Goal: Book appointment/travel/reservation

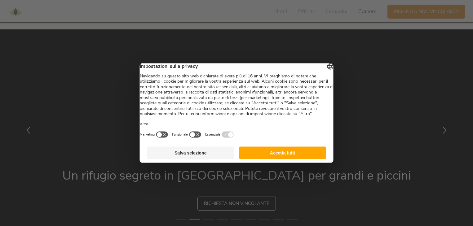
scroll to position [1753, 0]
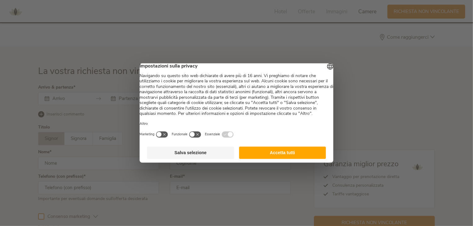
click at [294, 154] on button "Accetta tutti" at bounding box center [282, 153] width 87 height 12
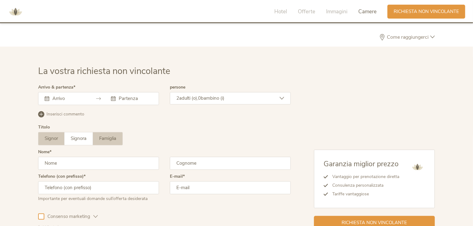
scroll to position [0, 0]
click at [82, 96] on input "text" at bounding box center [68, 99] width 35 height 6
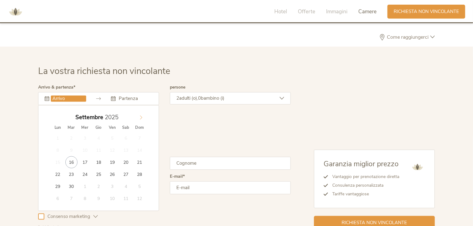
click at [144, 117] on span at bounding box center [141, 116] width 11 height 9
type input "2026"
click at [144, 117] on span at bounding box center [141, 116] width 11 height 9
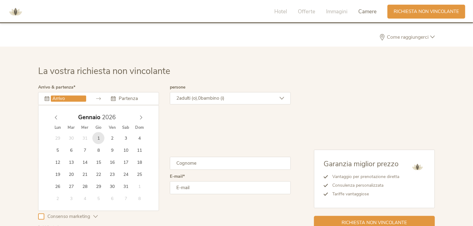
type input "[DATE]"
type input "2026"
type input "[DATE]"
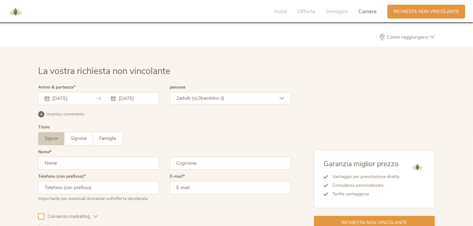
click at [213, 97] on span "bambino (i)" at bounding box center [213, 98] width 24 height 6
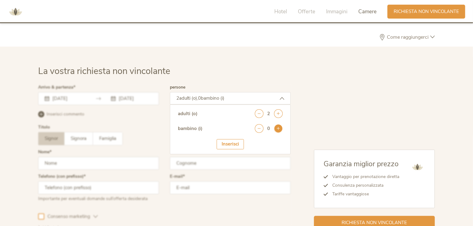
click at [279, 125] on icon at bounding box center [278, 129] width 9 height 9
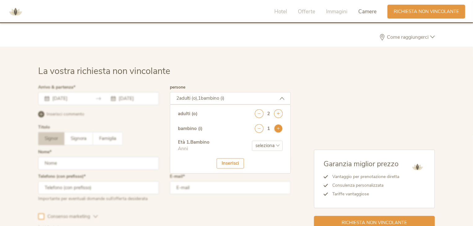
click at [279, 125] on icon at bounding box center [278, 129] width 9 height 9
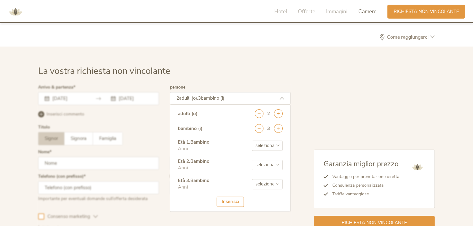
click at [273, 142] on select "seleziona 0 1 2 3 4 5 6 7 8 9 10 11 12 13 14 15 16 17" at bounding box center [267, 146] width 31 height 10
select select "6"
click at [252, 141] on select "seleziona 0 1 2 3 4 5 6 7 8 9 10 11 12 13 14 15 16 17" at bounding box center [267, 146] width 31 height 10
click at [265, 164] on select "seleziona 0 1 2 3 4 5 6 7 8 9 10 11 12 13 14 15 16 17" at bounding box center [267, 165] width 31 height 10
select select "4"
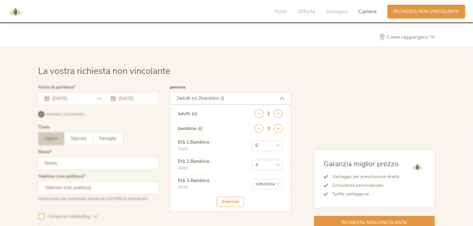
click at [252, 160] on select "seleziona 0 1 2 3 4 5 6 7 8 9 10 11 12 13 14 15 16 17" at bounding box center [267, 165] width 31 height 10
click at [266, 182] on select "seleziona 0 1 2 3 4 5 6 7 8 9 10 11 12 13 14 15 16 17" at bounding box center [267, 184] width 31 height 10
select select "4"
click at [252, 179] on select "seleziona 0 1 2 3 4 5 6 7 8 9 10 11 12 13 14 15 16 17" at bounding box center [267, 184] width 31 height 10
click at [342, 103] on div "Garanzia miglior prezzo Vantaggio per prenotazione diretta Consulenza personali…" at bounding box center [363, 157] width 144 height 144
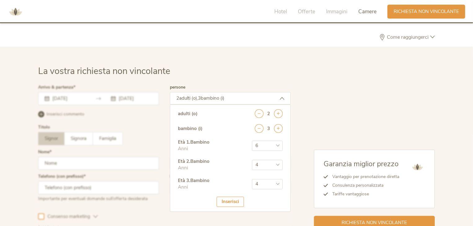
click at [227, 199] on div "Inserisci" at bounding box center [230, 202] width 27 height 10
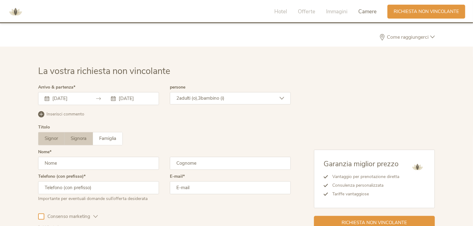
click at [75, 140] on span "Signora" at bounding box center [79, 139] width 16 height 6
click at [69, 160] on input "text" at bounding box center [98, 163] width 121 height 13
type input "[PERSON_NAME]"
type input "3393087706"
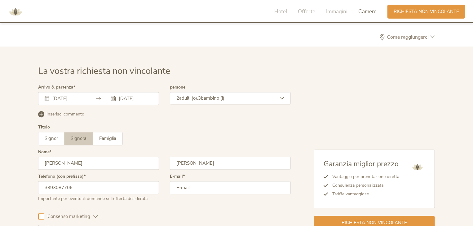
type input "[PERSON_NAME][EMAIL_ADDRESS][DOMAIN_NAME]"
drag, startPoint x: 39, startPoint y: 186, endPoint x: 0, endPoint y: 186, distance: 39.3
click at [0, 186] on div "La vostra richiesta non vincolante Arrivo & partenza [DATE] [DATE] [DATE] Lun M…" at bounding box center [236, 148] width 473 height 202
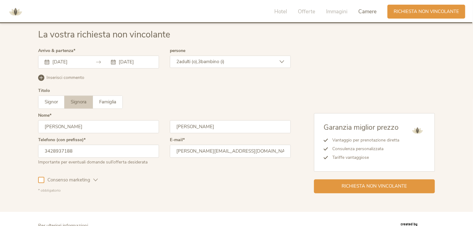
scroll to position [1818, 0]
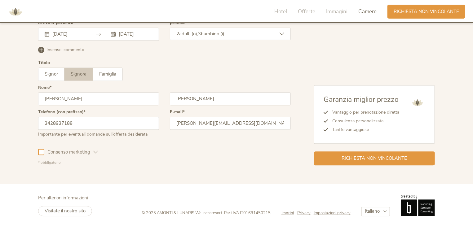
type input "3428937188"
click at [41, 151] on div at bounding box center [41, 152] width 6 height 6
click at [338, 158] on div "Richiesta non vincolante" at bounding box center [374, 158] width 121 height 14
